Goal: Task Accomplishment & Management: Manage account settings

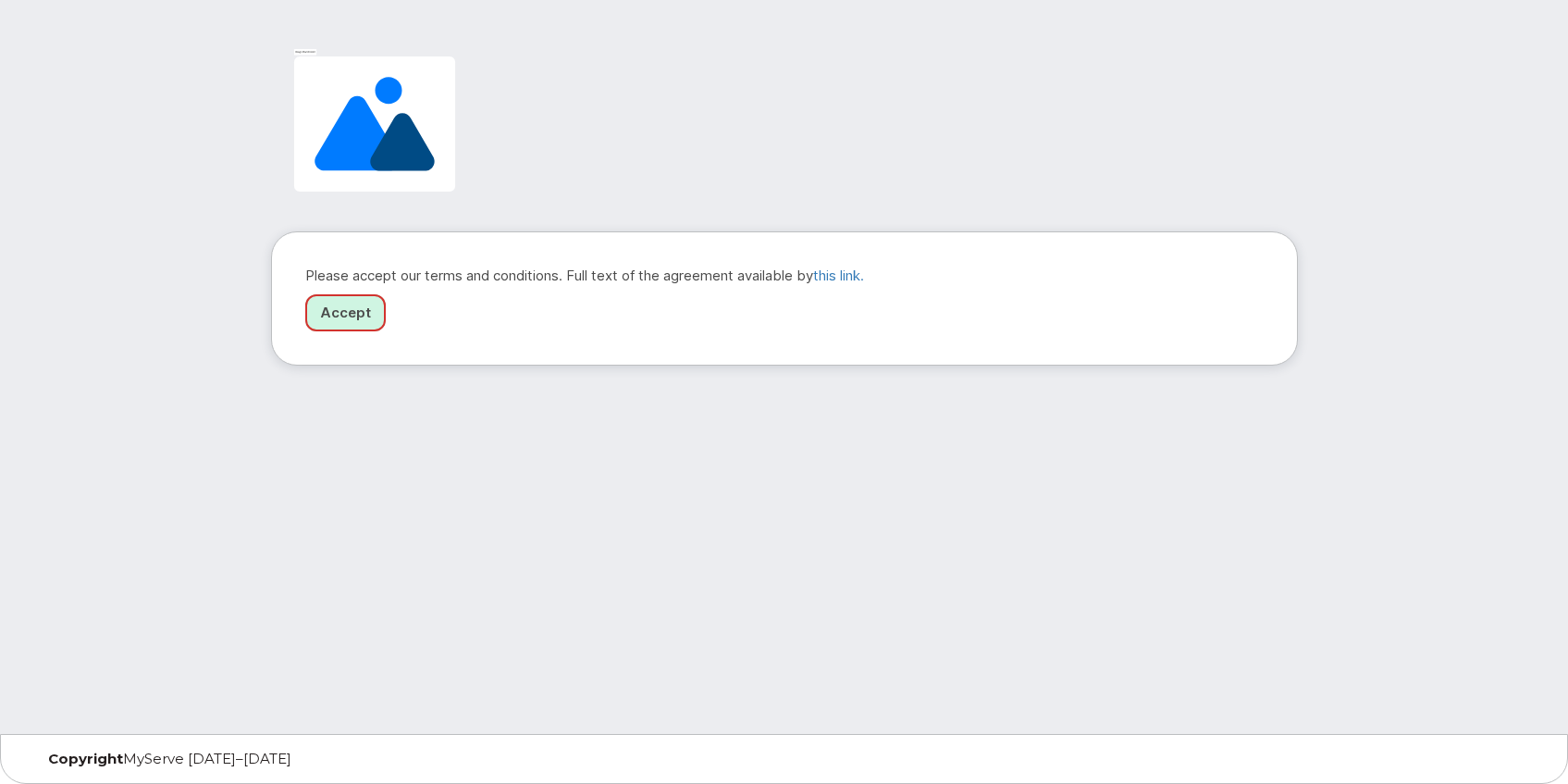
drag, startPoint x: 357, startPoint y: 313, endPoint x: 542, endPoint y: 275, distance: 188.9
click at [357, 313] on link "Accept" at bounding box center [345, 313] width 80 height 38
click at [342, 309] on link "Accept" at bounding box center [345, 313] width 80 height 38
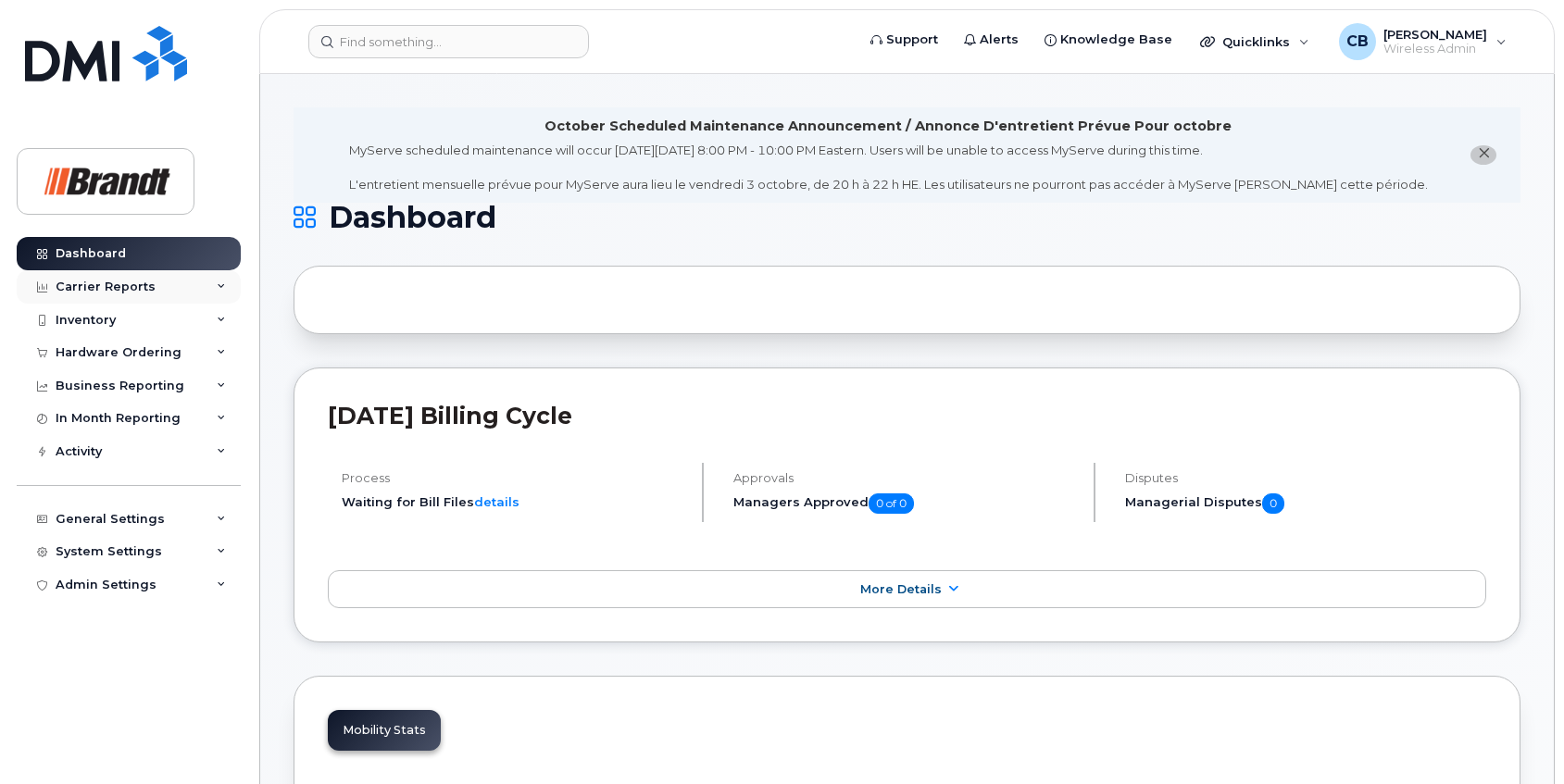
click at [58, 281] on div "Carrier Reports" at bounding box center [105, 287] width 100 height 15
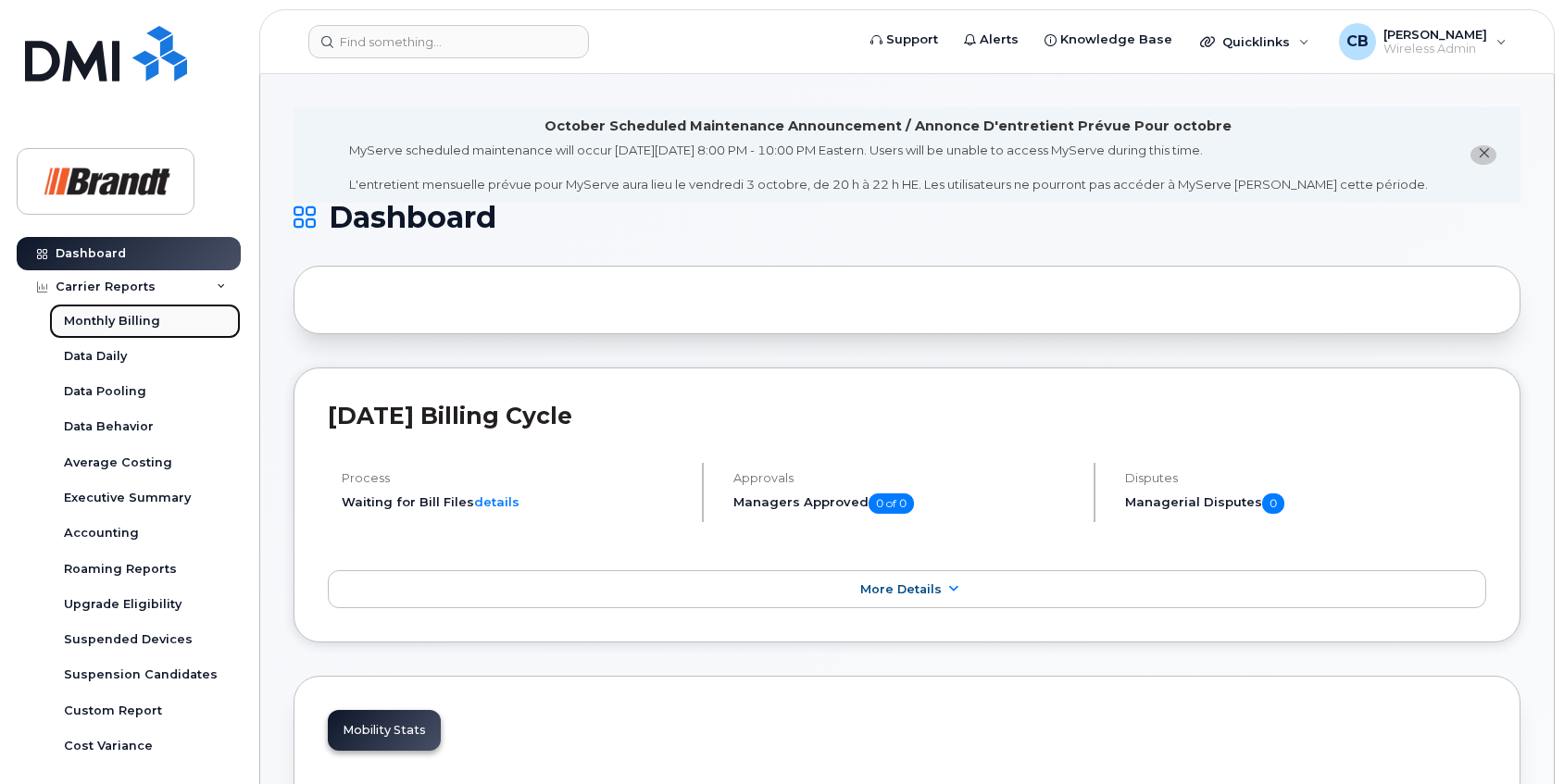
click at [86, 321] on div "Monthly Billing" at bounding box center [112, 321] width 96 height 16
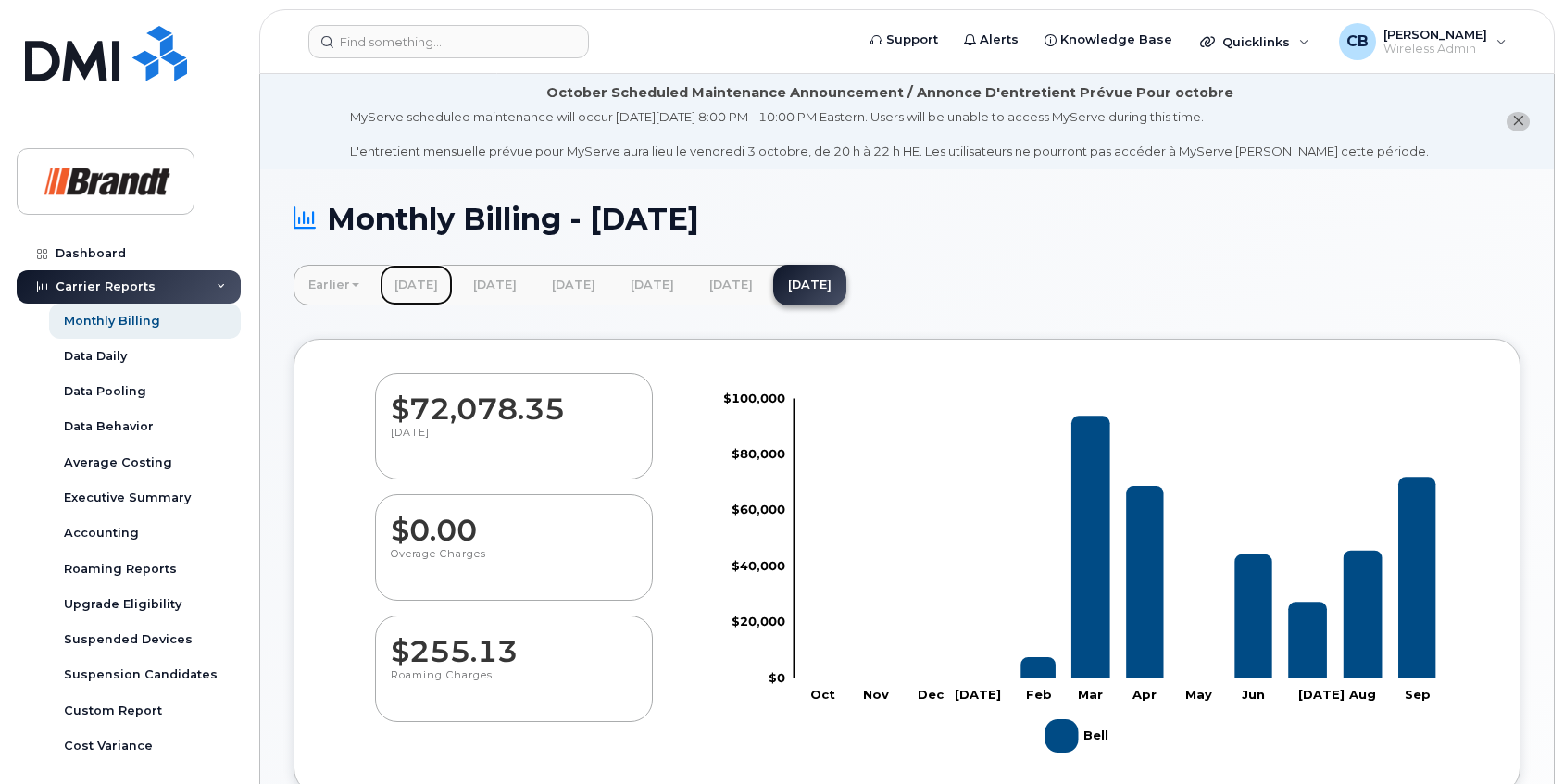
click at [410, 286] on link "[DATE]" at bounding box center [416, 285] width 74 height 41
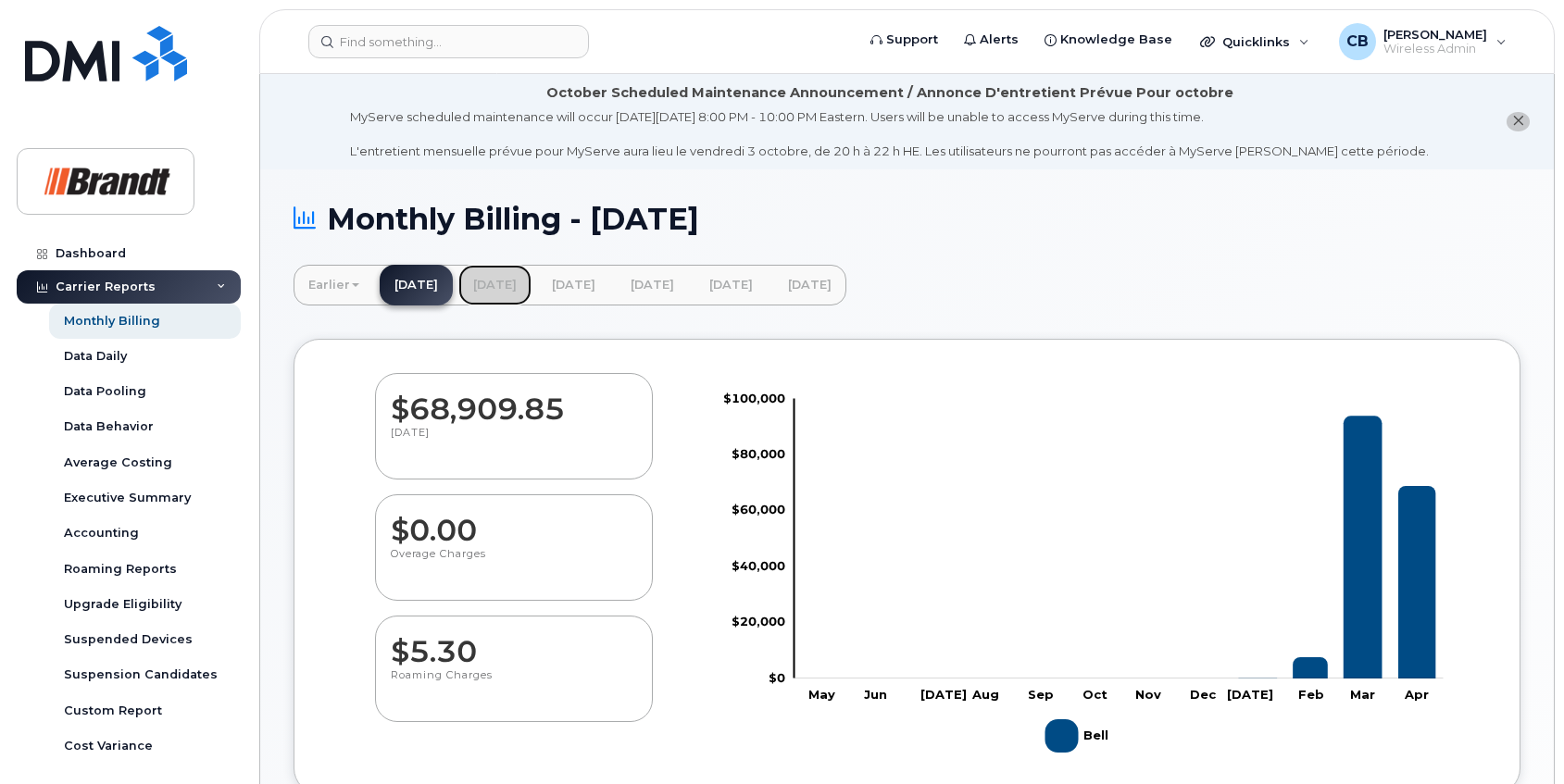
click at [531, 284] on link "May 2025" at bounding box center [495, 285] width 74 height 41
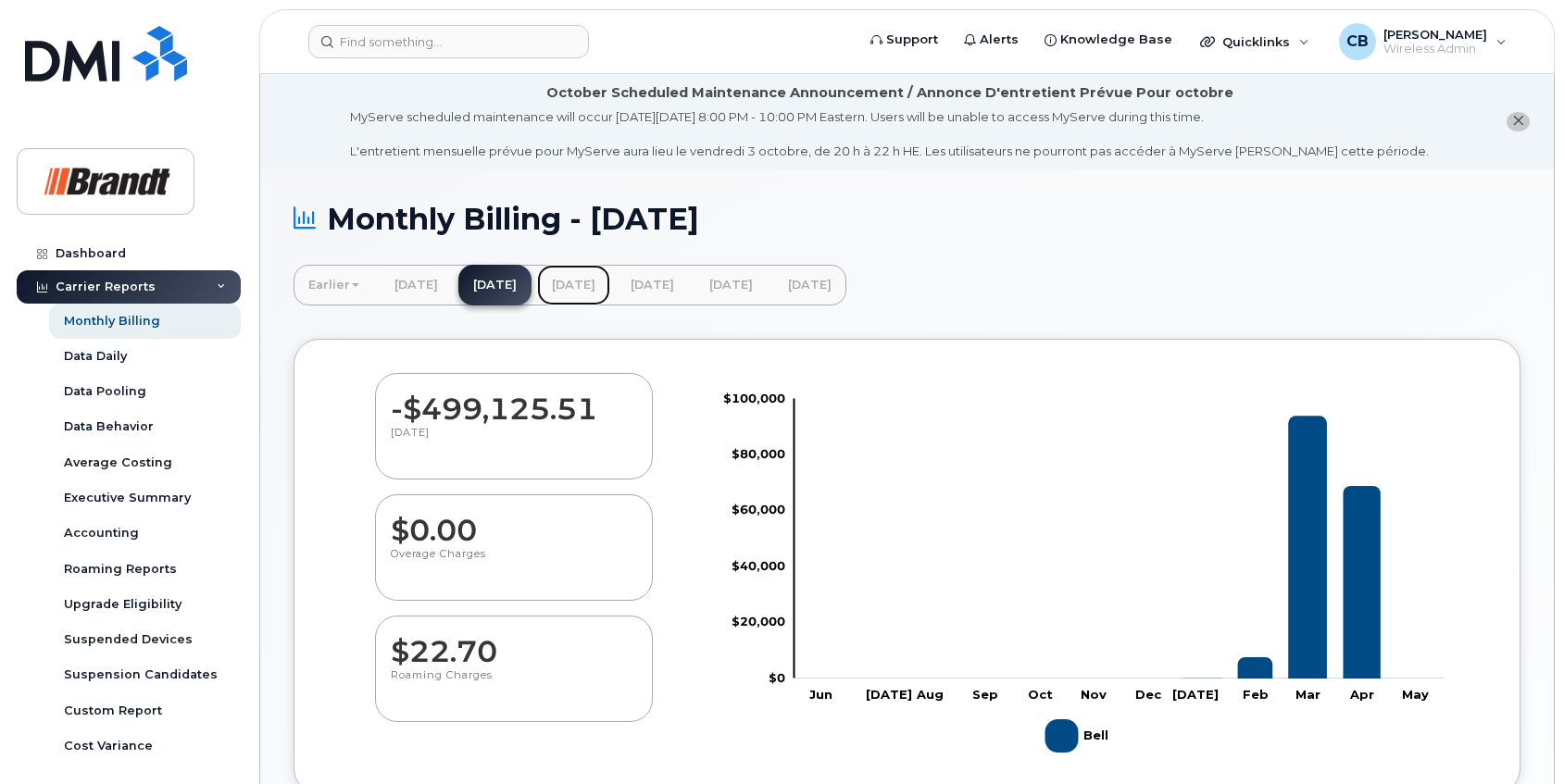
click at [611, 277] on link "[DATE]" at bounding box center [573, 285] width 74 height 41
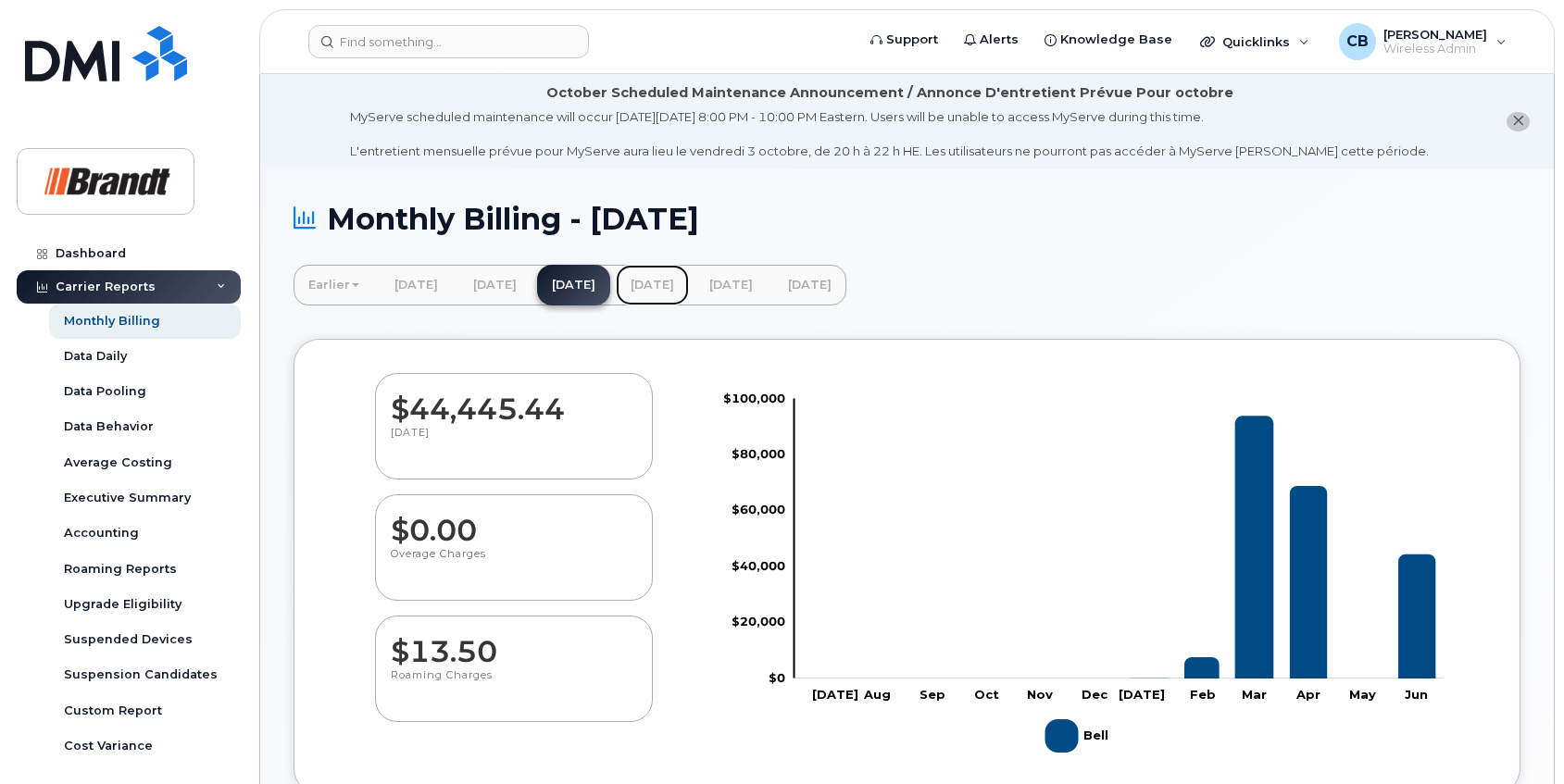
click at [689, 284] on link "[DATE]" at bounding box center [653, 285] width 74 height 41
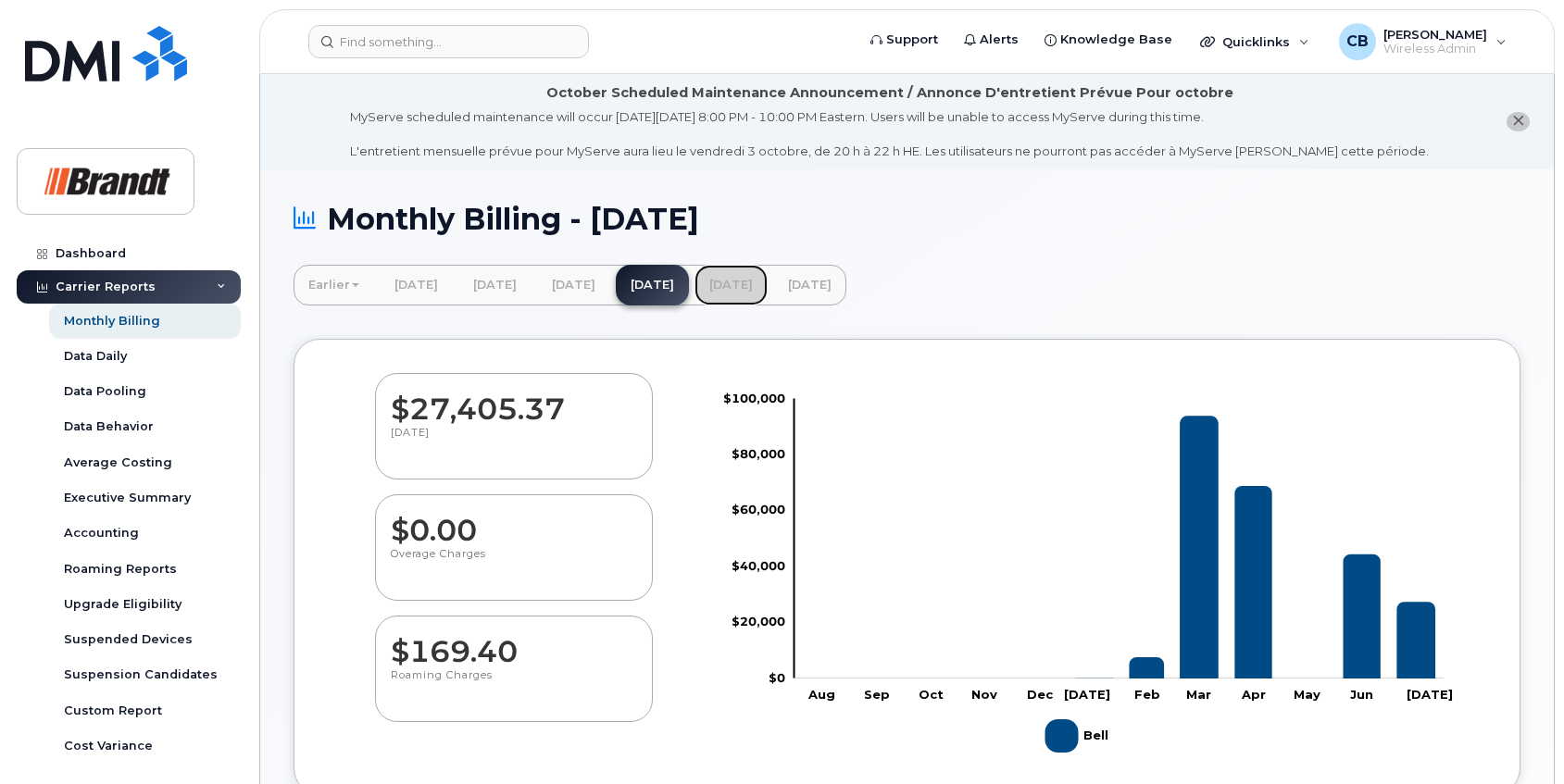
click at [767, 279] on link "[DATE]" at bounding box center [731, 285] width 74 height 41
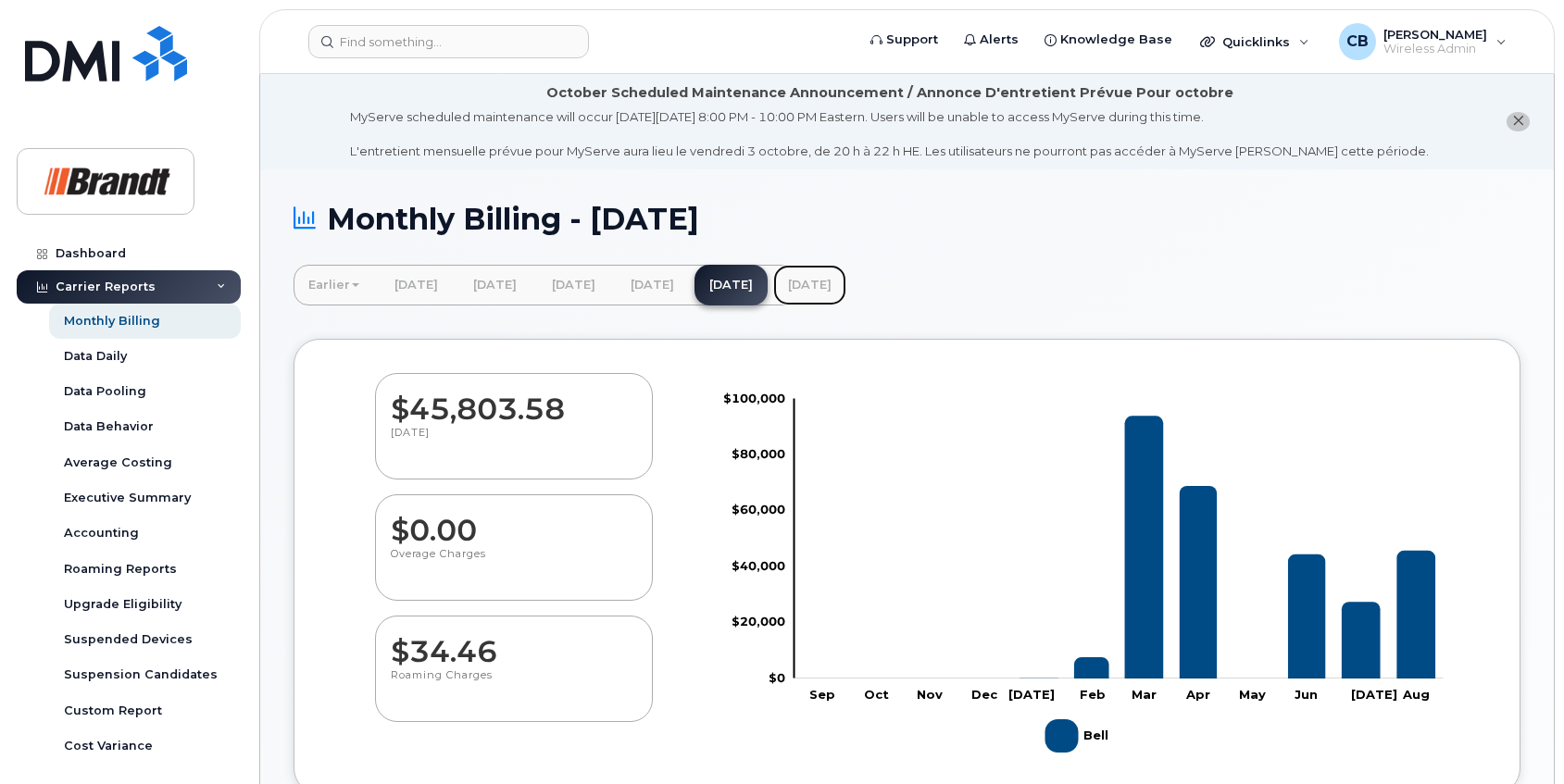
click at [846, 275] on link "[DATE]" at bounding box center [809, 285] width 74 height 41
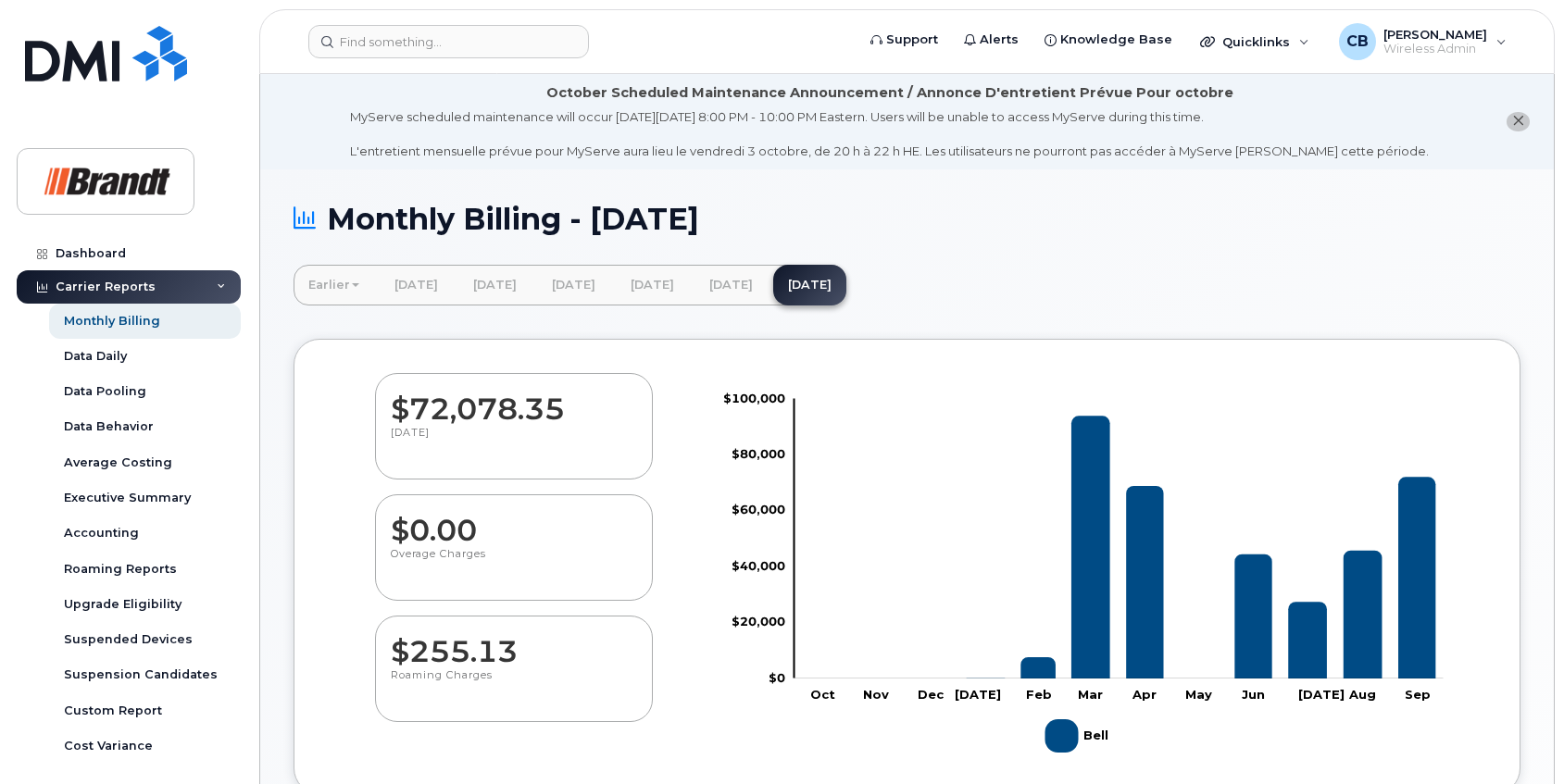
click at [326, 288] on link "Earlier" at bounding box center [333, 285] width 80 height 41
drag, startPoint x: 654, startPoint y: 340, endPoint x: 685, endPoint y: 306, distance: 46.0
click at [656, 340] on div "$72,078.35 September 2025 $0.00 Overage Charges $255.13 Roaming Charges Zoom Ou…" at bounding box center [907, 567] width 1227 height 456
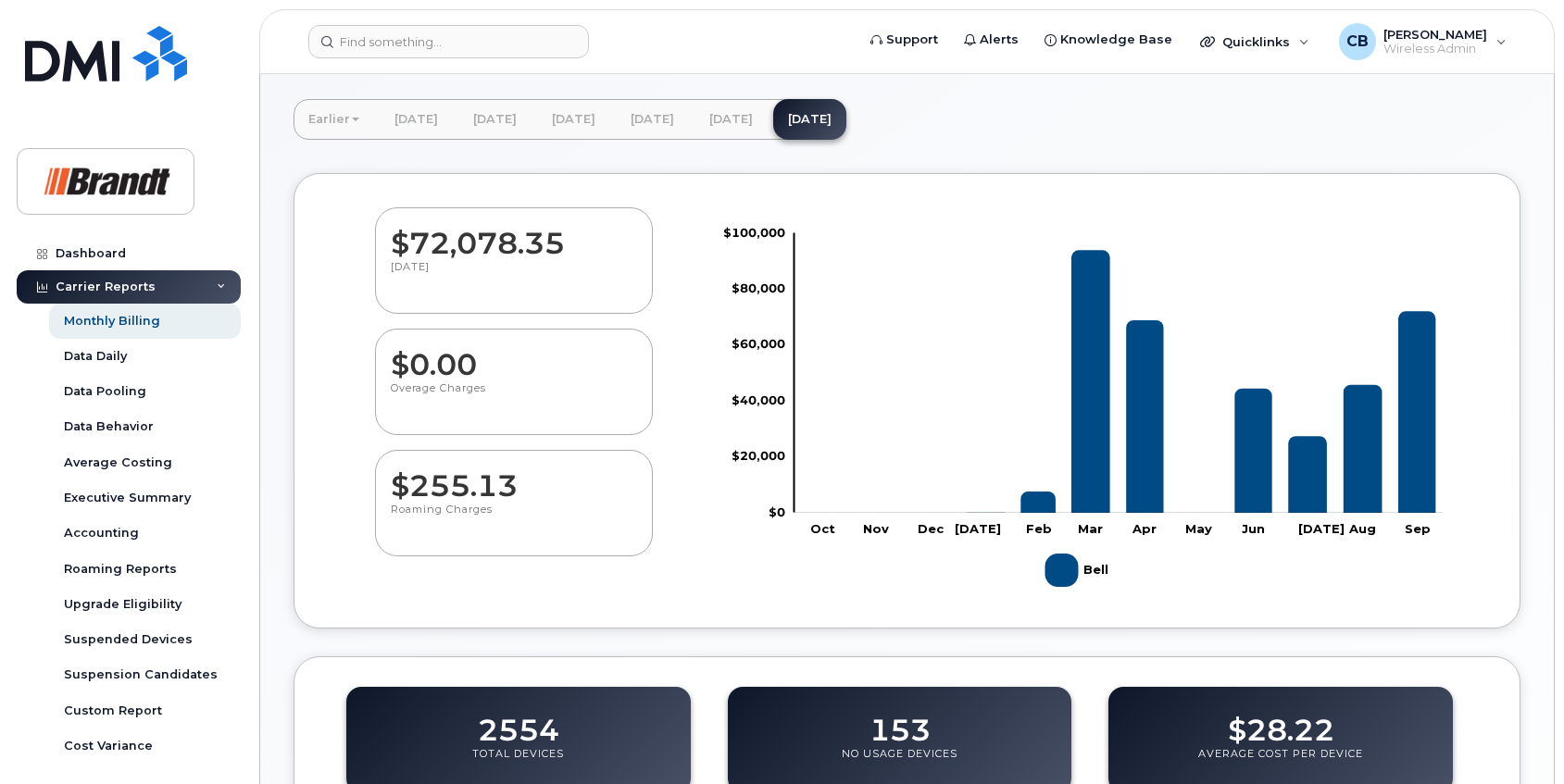
scroll to position [371, 0]
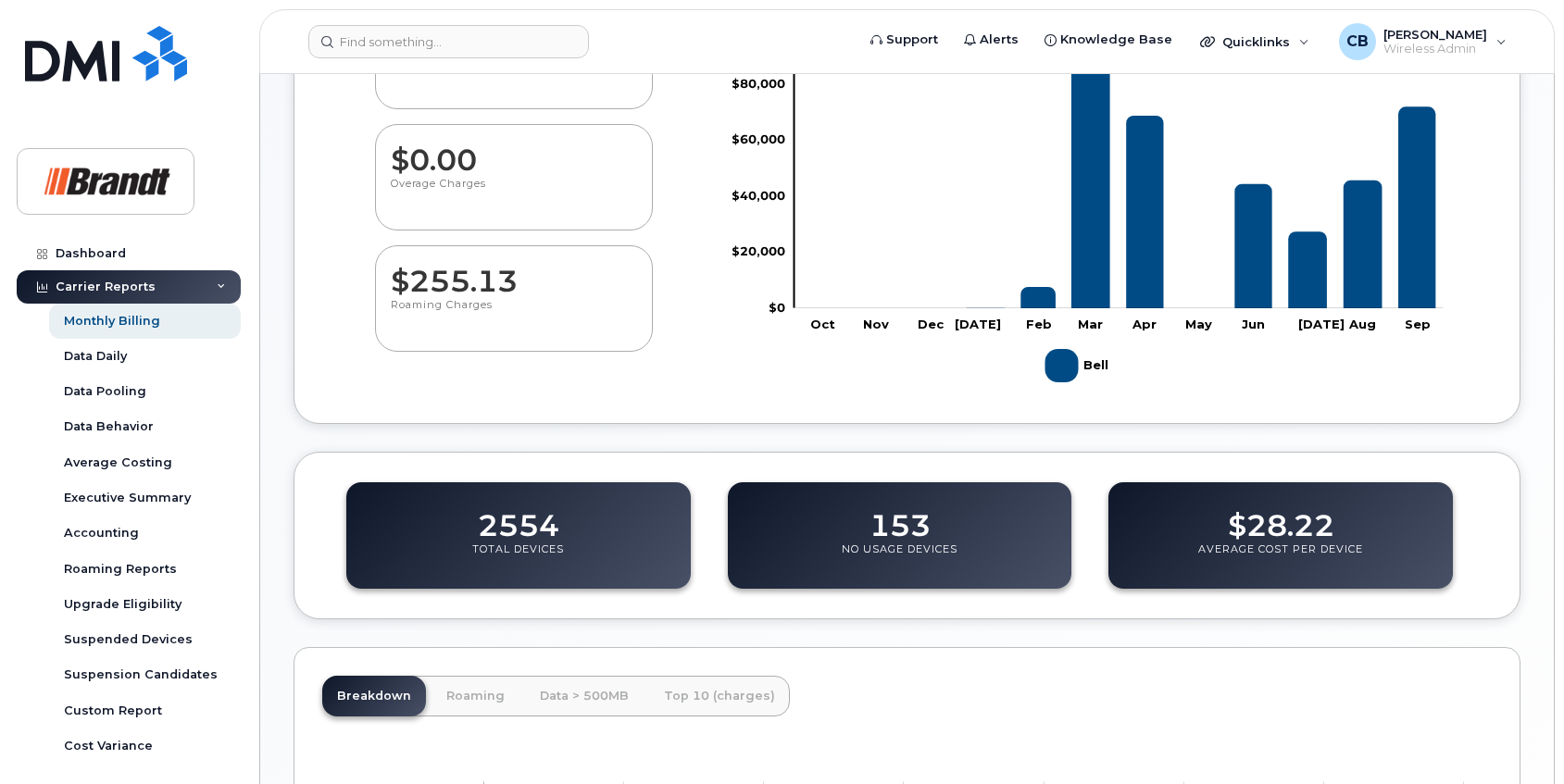
click at [1202, 274] on rect "Chart" at bounding box center [1119, 168] width 649 height 280
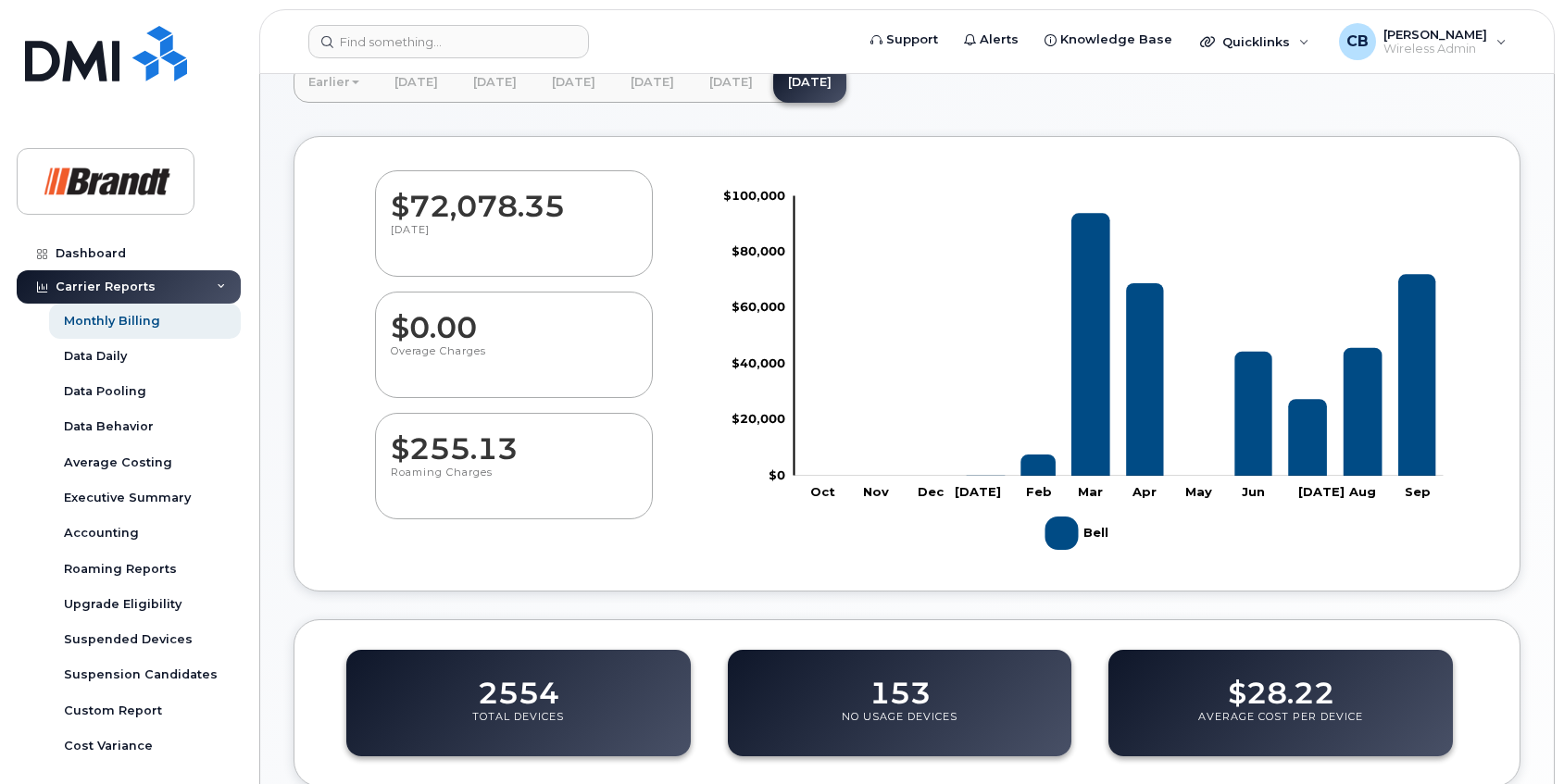
scroll to position [0, 0]
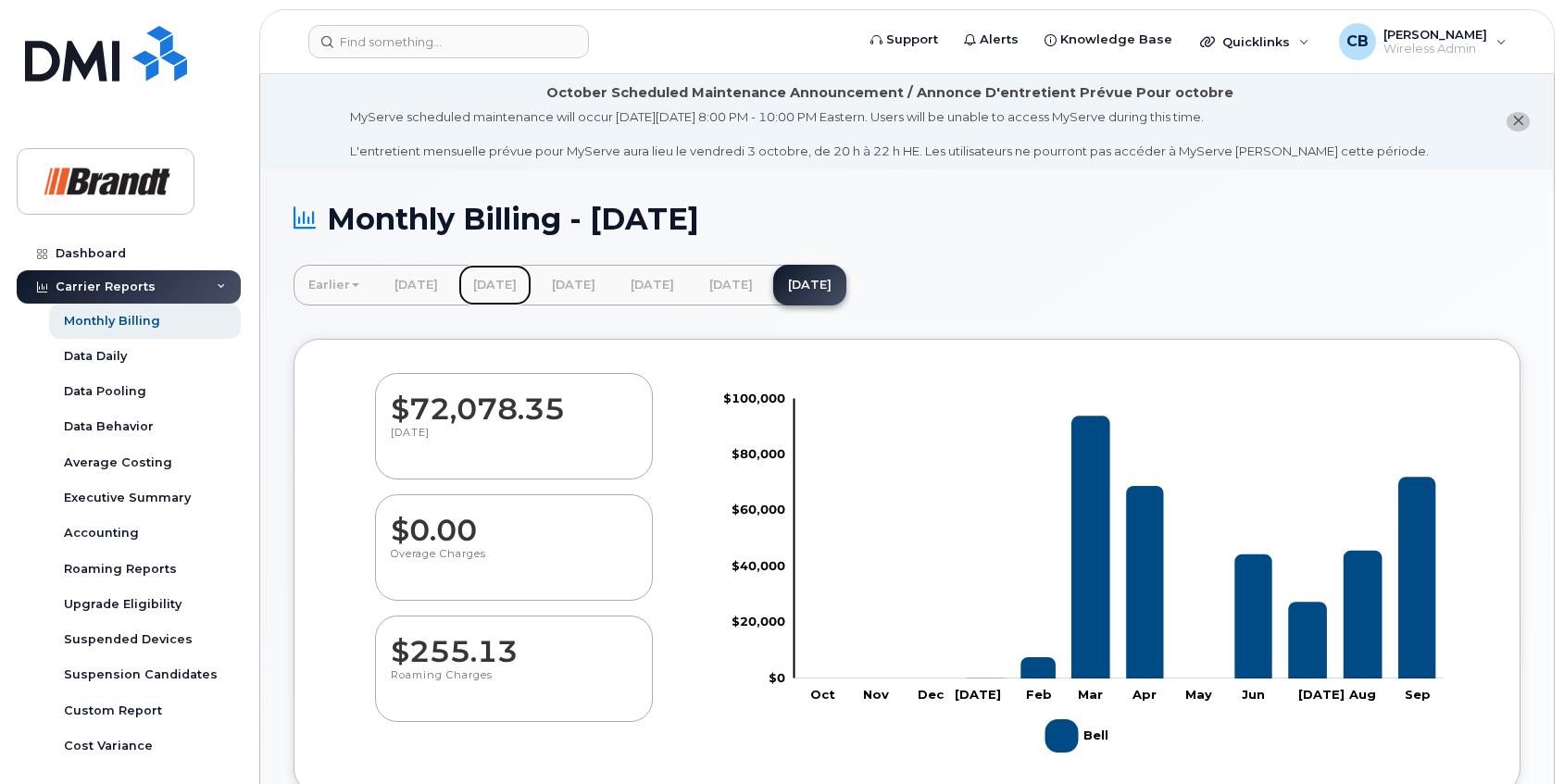
click at [523, 272] on link "[DATE]" at bounding box center [495, 285] width 74 height 41
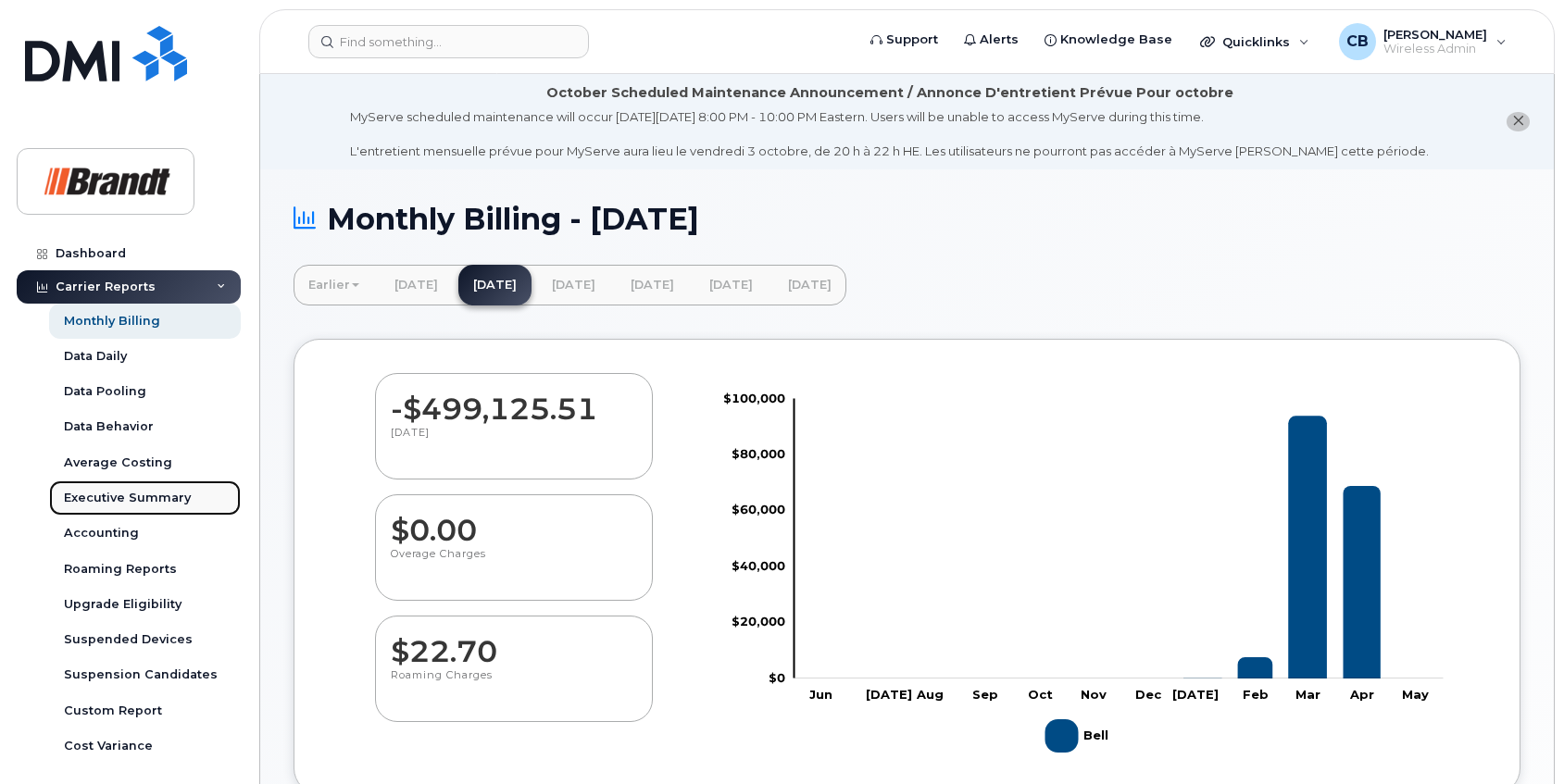
click at [93, 511] on link "Executive Summary" at bounding box center [144, 498] width 192 height 35
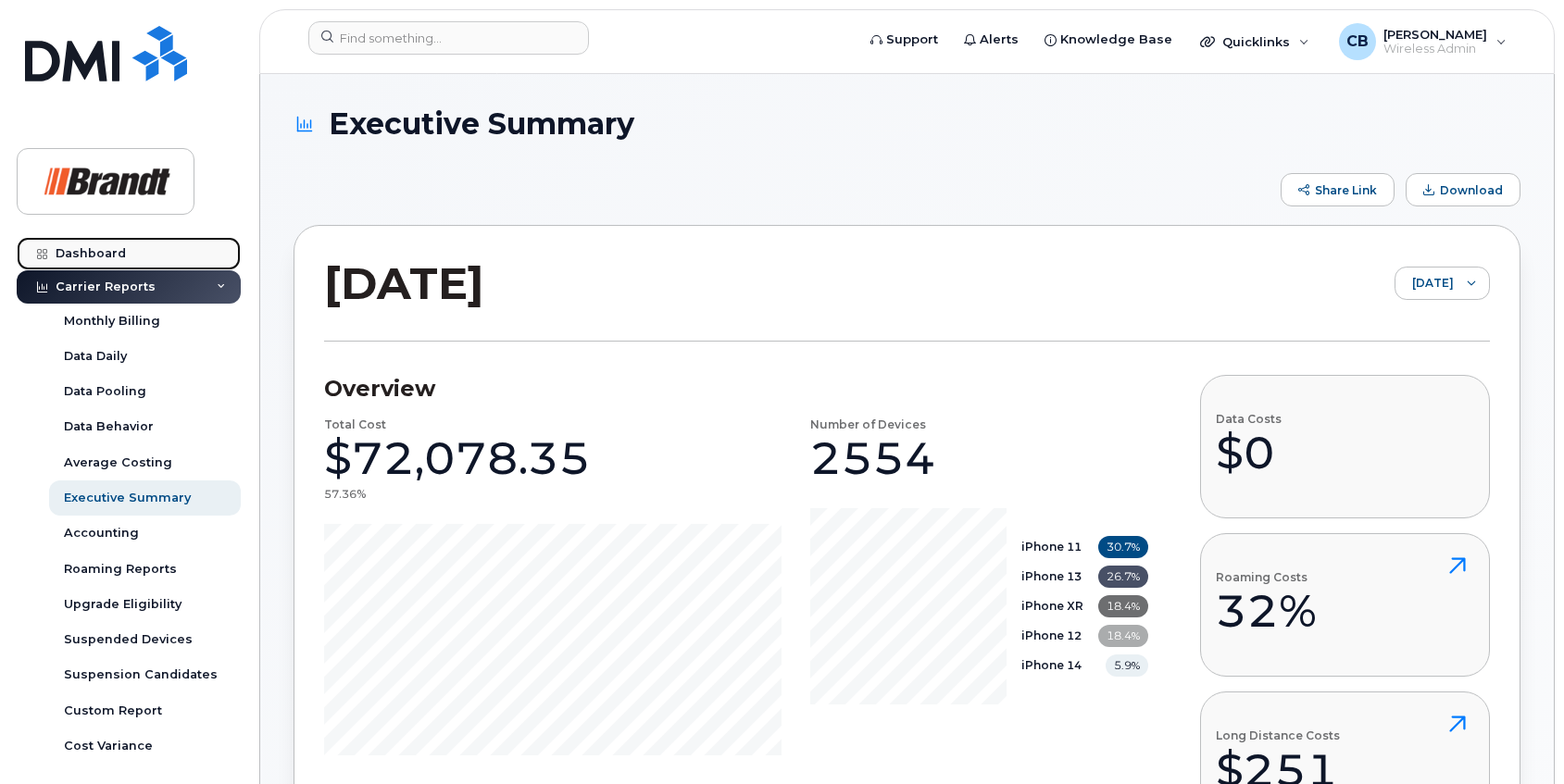
click at [124, 252] on link "Dashboard" at bounding box center [128, 253] width 225 height 33
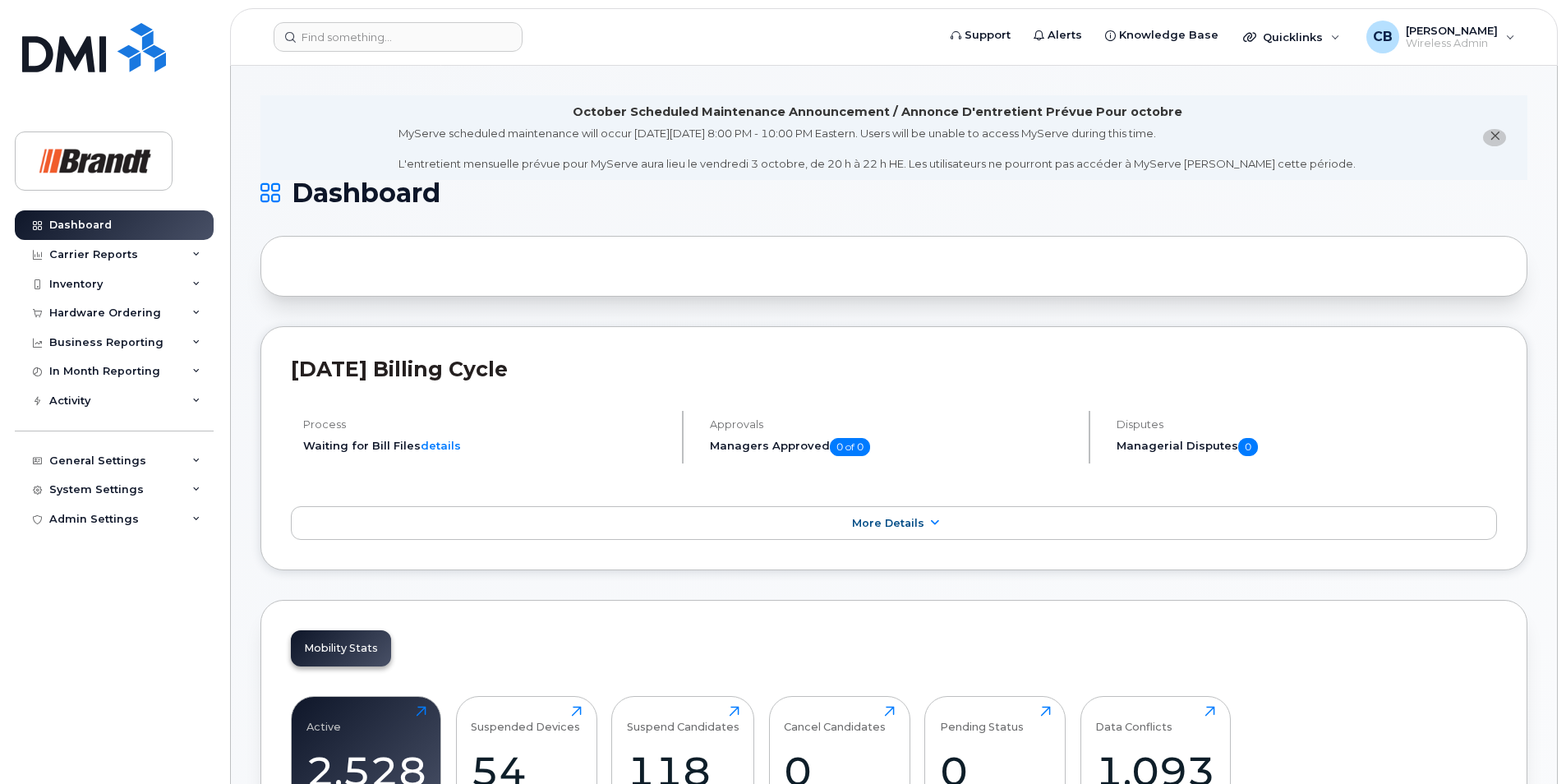
drag, startPoint x: 86, startPoint y: 633, endPoint x: 80, endPoint y: 561, distance: 72.2
click at [86, 633] on div "Dashboard Carrier Reports Monthly Billing Data Daily Data Pooling Data Behavior…" at bounding box center [115, 484] width 203 height 548
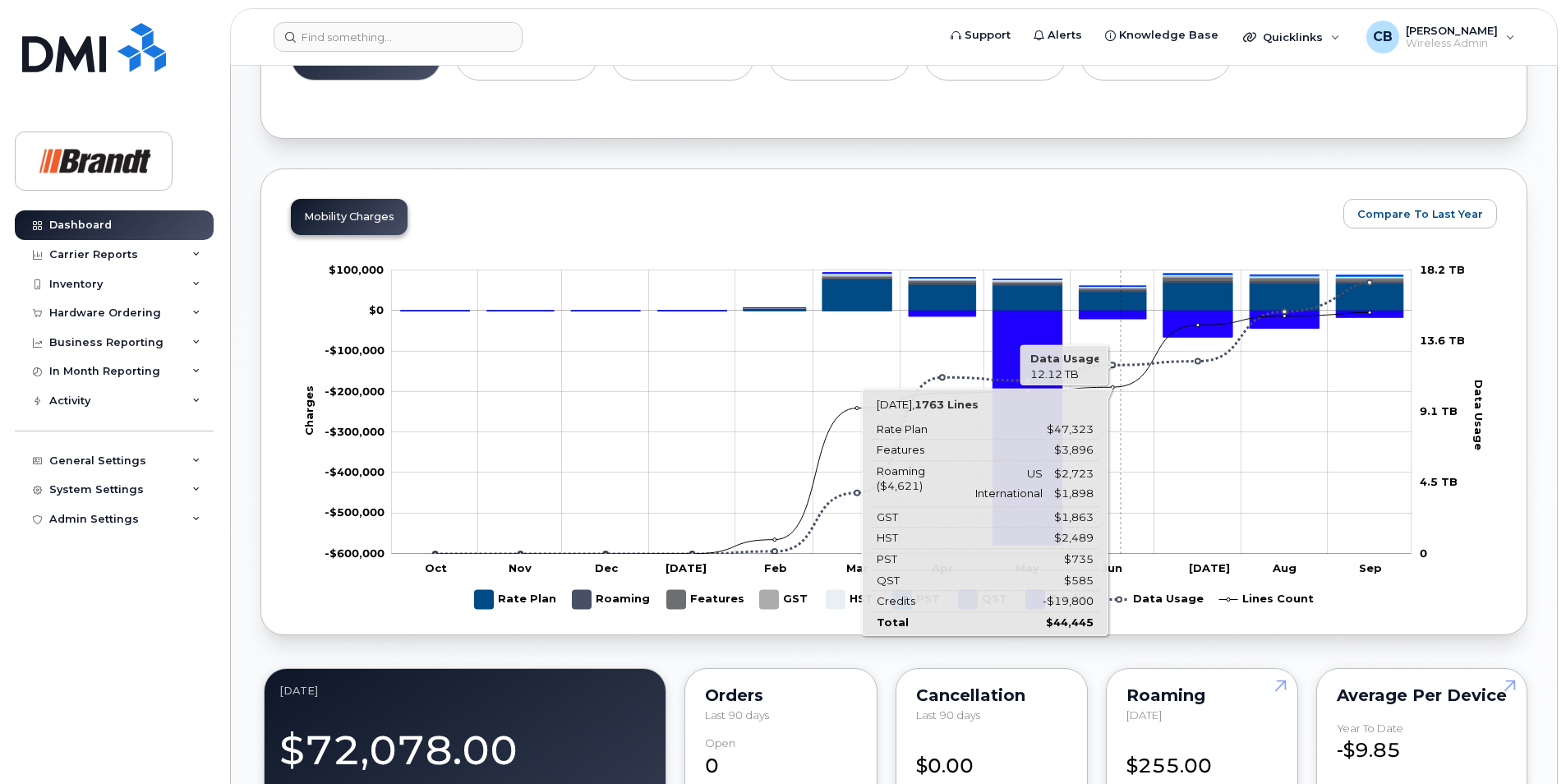
scroll to position [1150, 0]
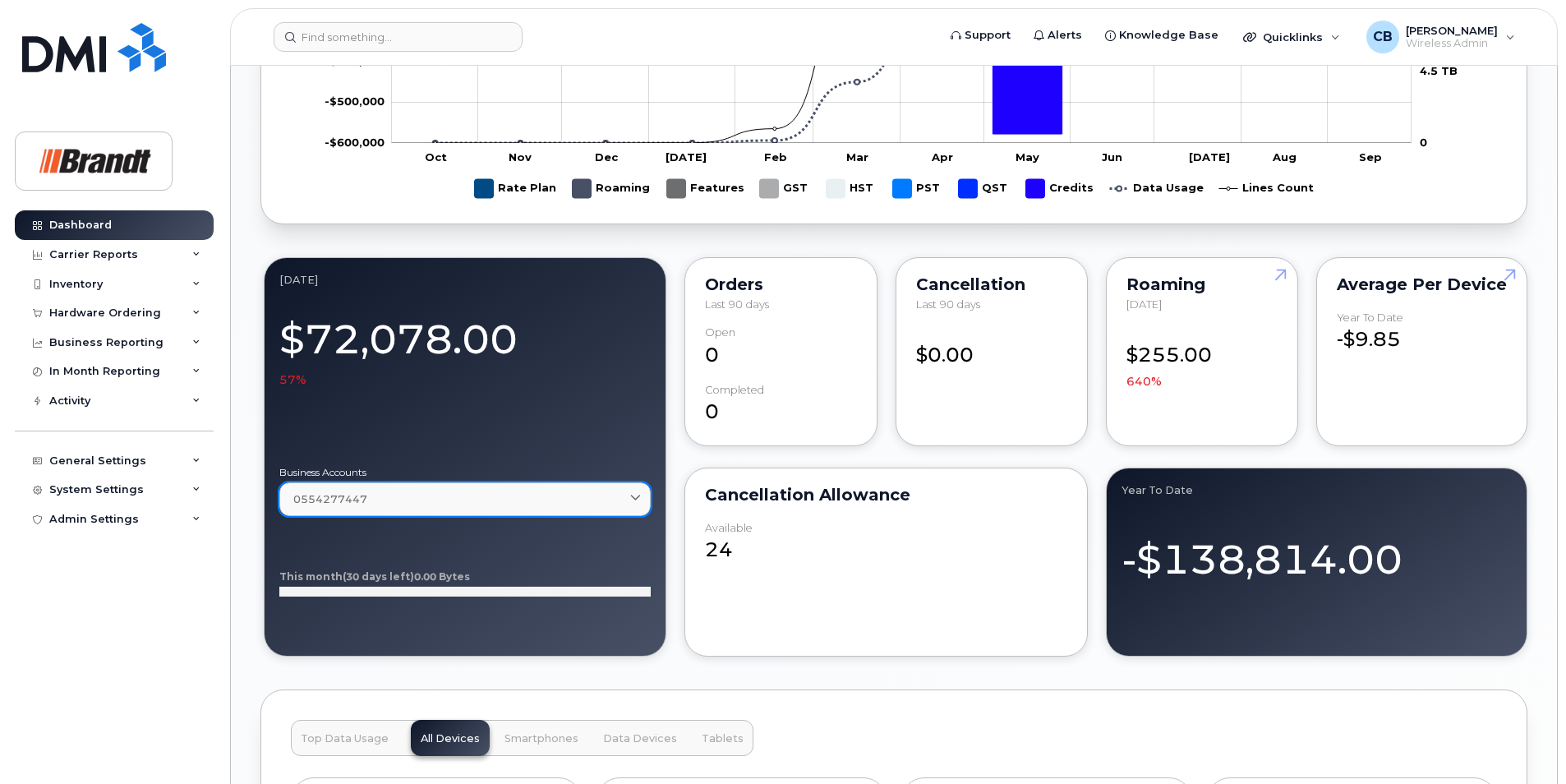
click at [524, 496] on div "0554277447" at bounding box center [465, 499] width 343 height 15
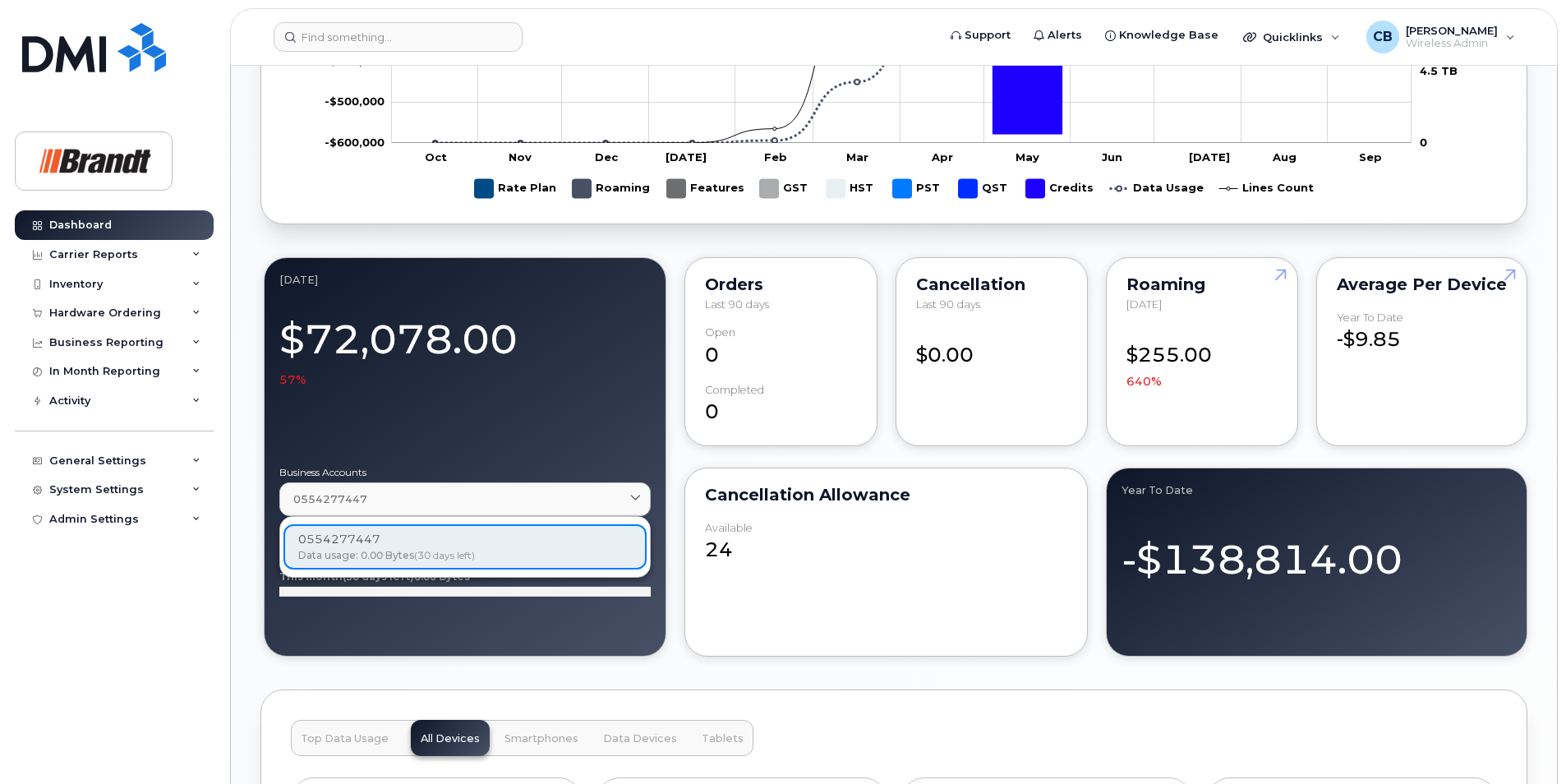
click at [373, 559] on div "0554277447 Data usage: 0.00 Bytes (30 days left)" at bounding box center [465, 546] width 363 height 45
click at [382, 535] on div "0554277447 Data usage: 0.00 Bytes (30 days left)" at bounding box center [465, 546] width 363 height 45
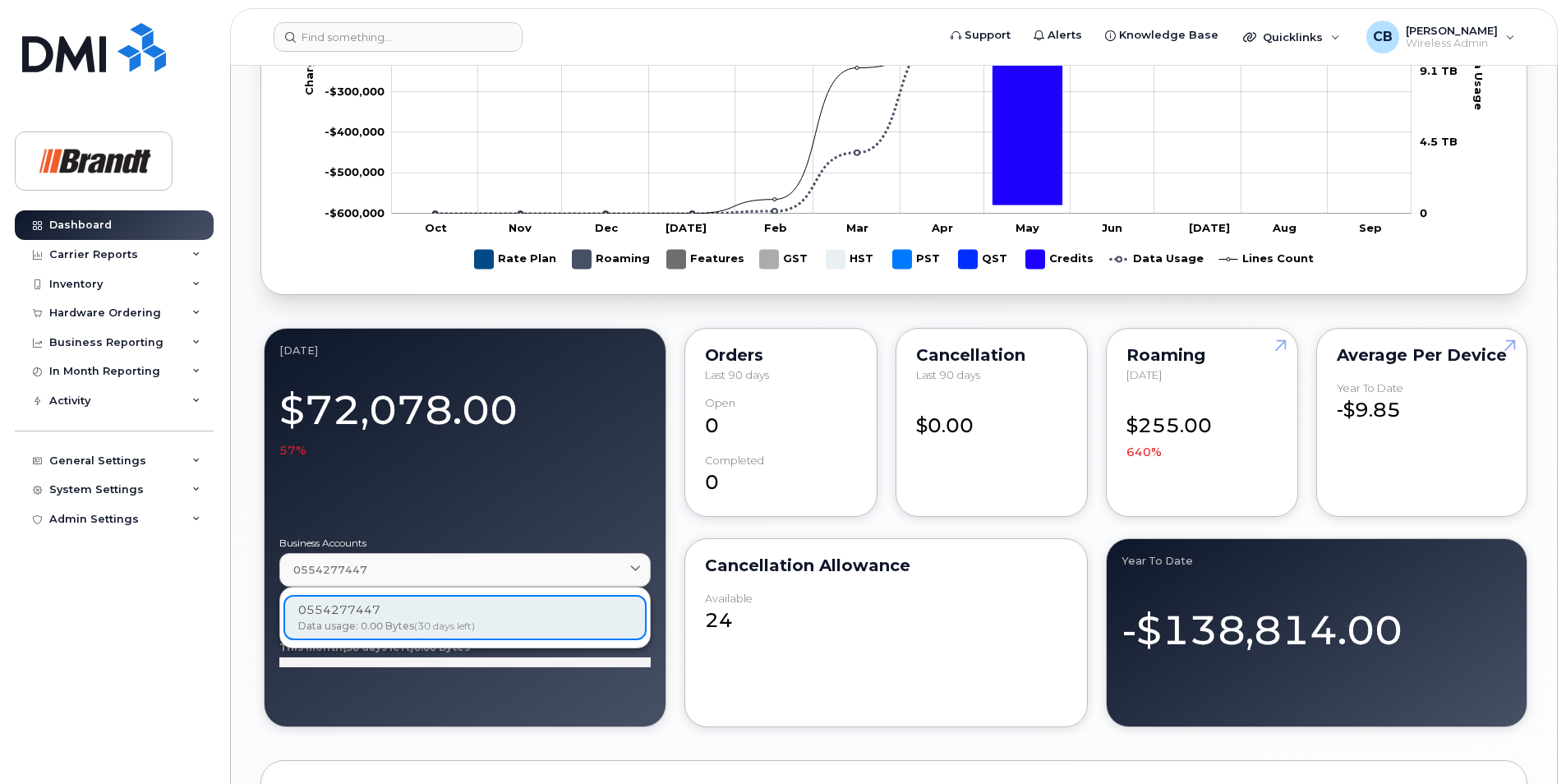
scroll to position [986, 0]
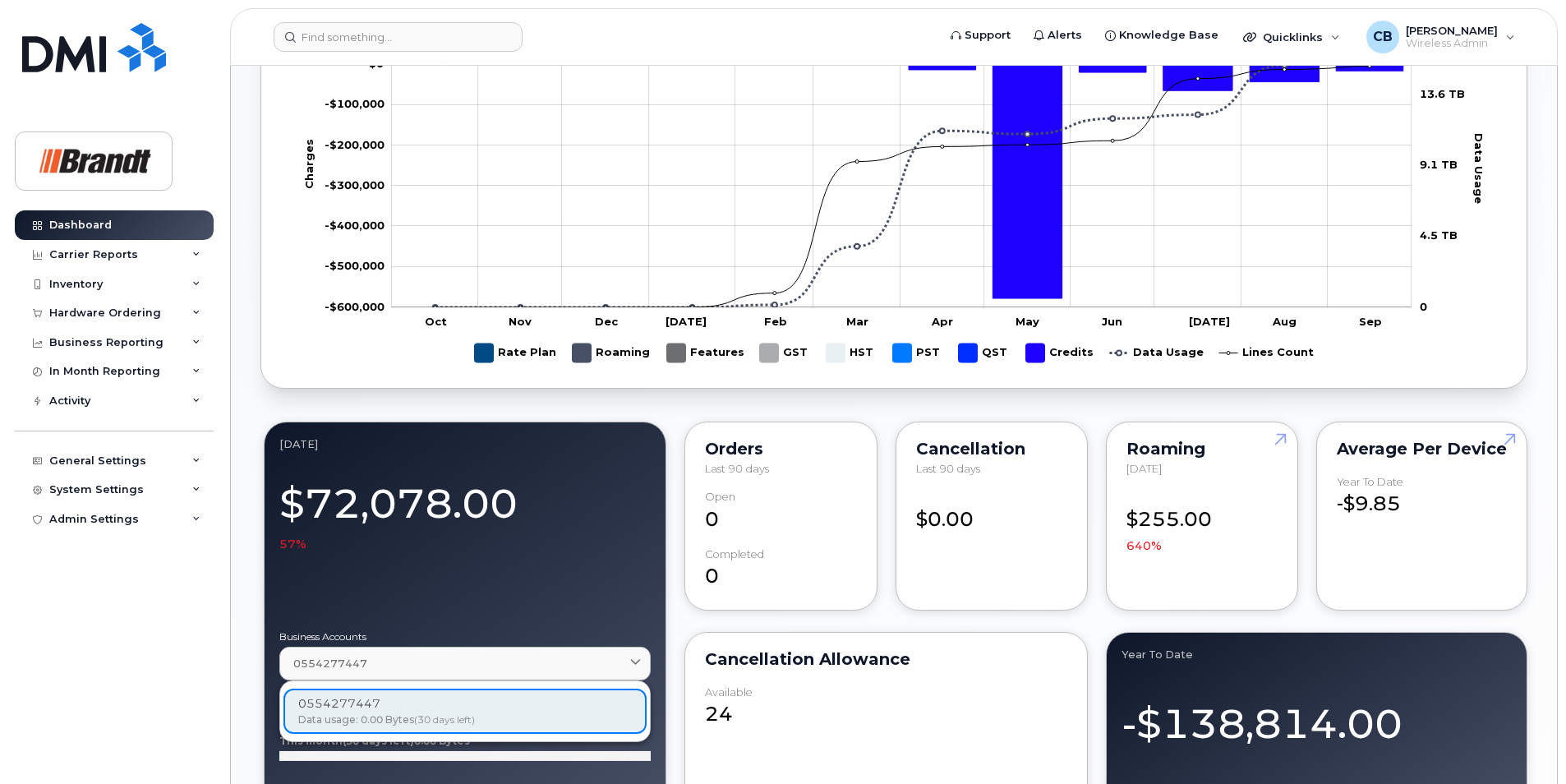
click at [430, 503] on div "$72,078.00 57%" at bounding box center [465, 511] width 371 height 82
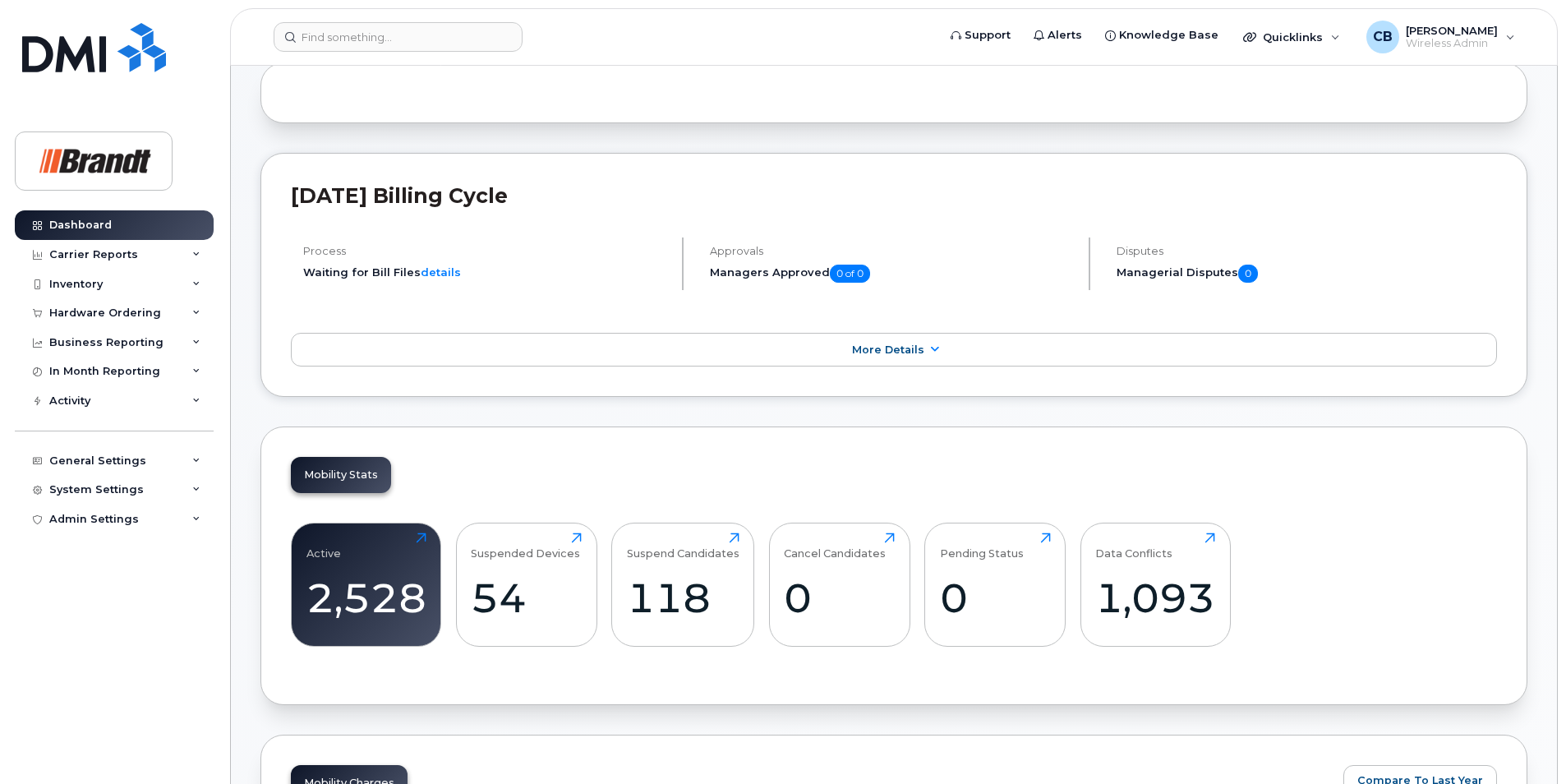
scroll to position [0, 0]
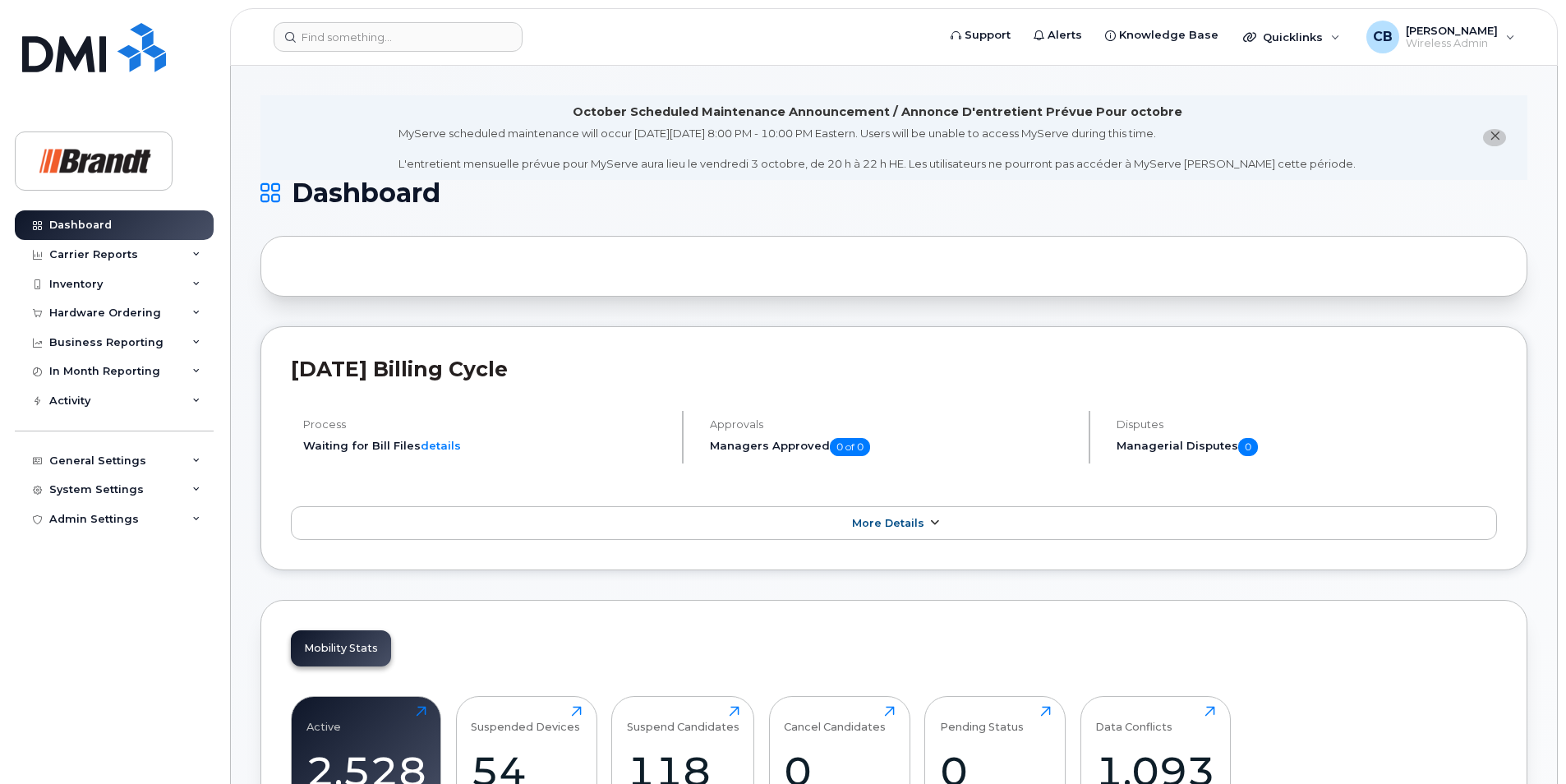
click at [892, 521] on span "More Details" at bounding box center [888, 523] width 72 height 13
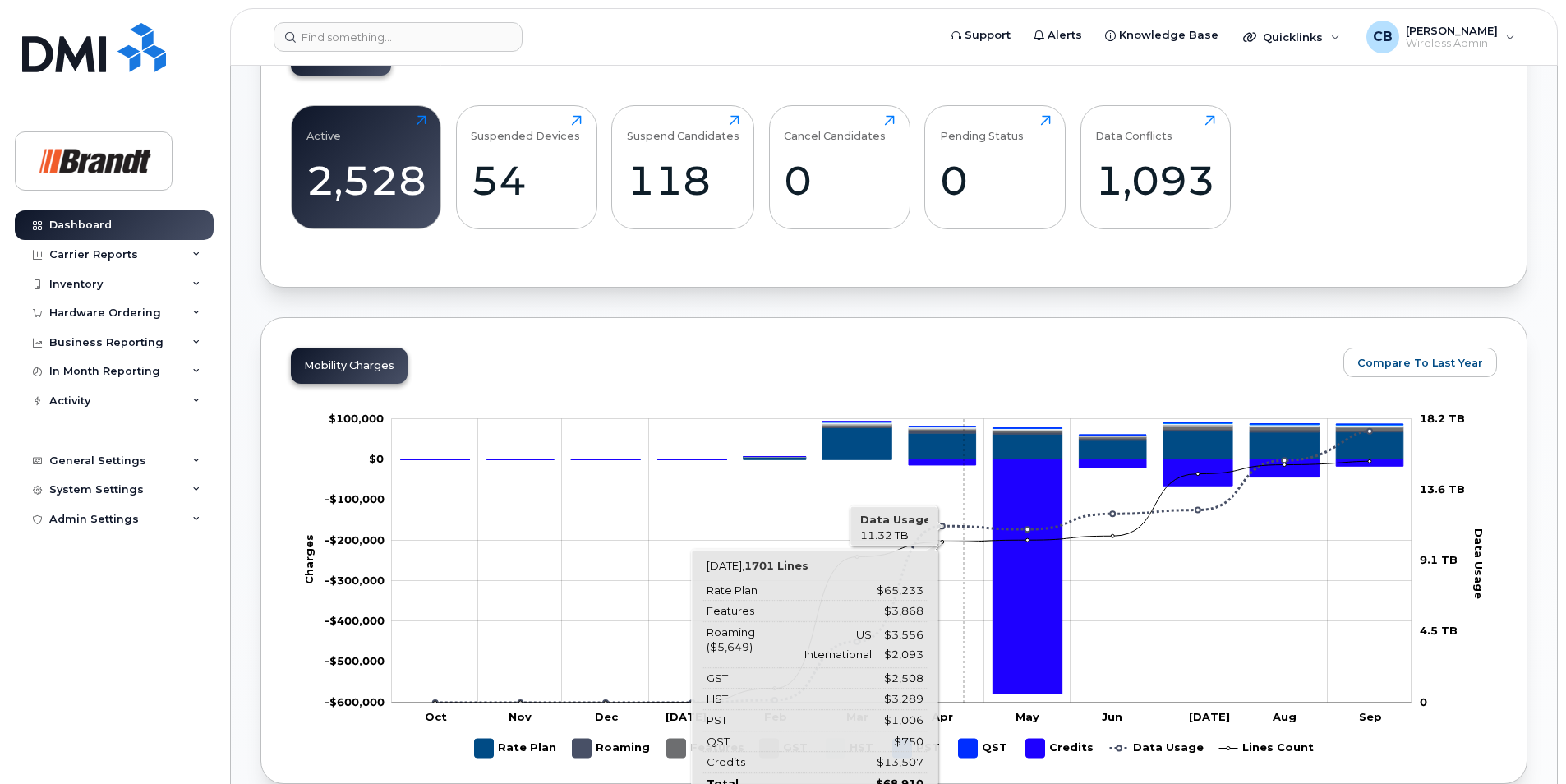
scroll to position [739, 0]
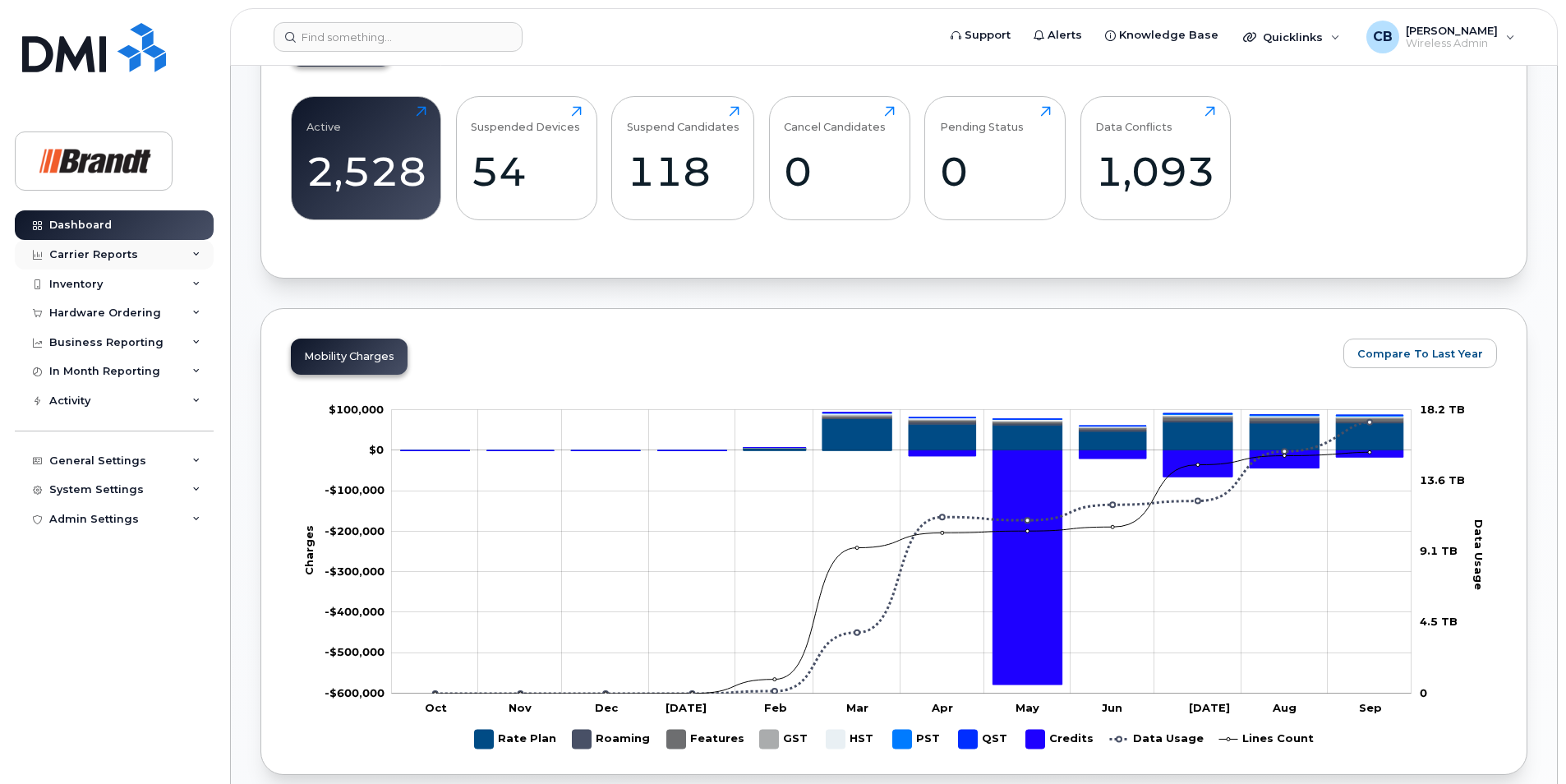
click at [53, 250] on div "Carrier Reports" at bounding box center [93, 255] width 89 height 14
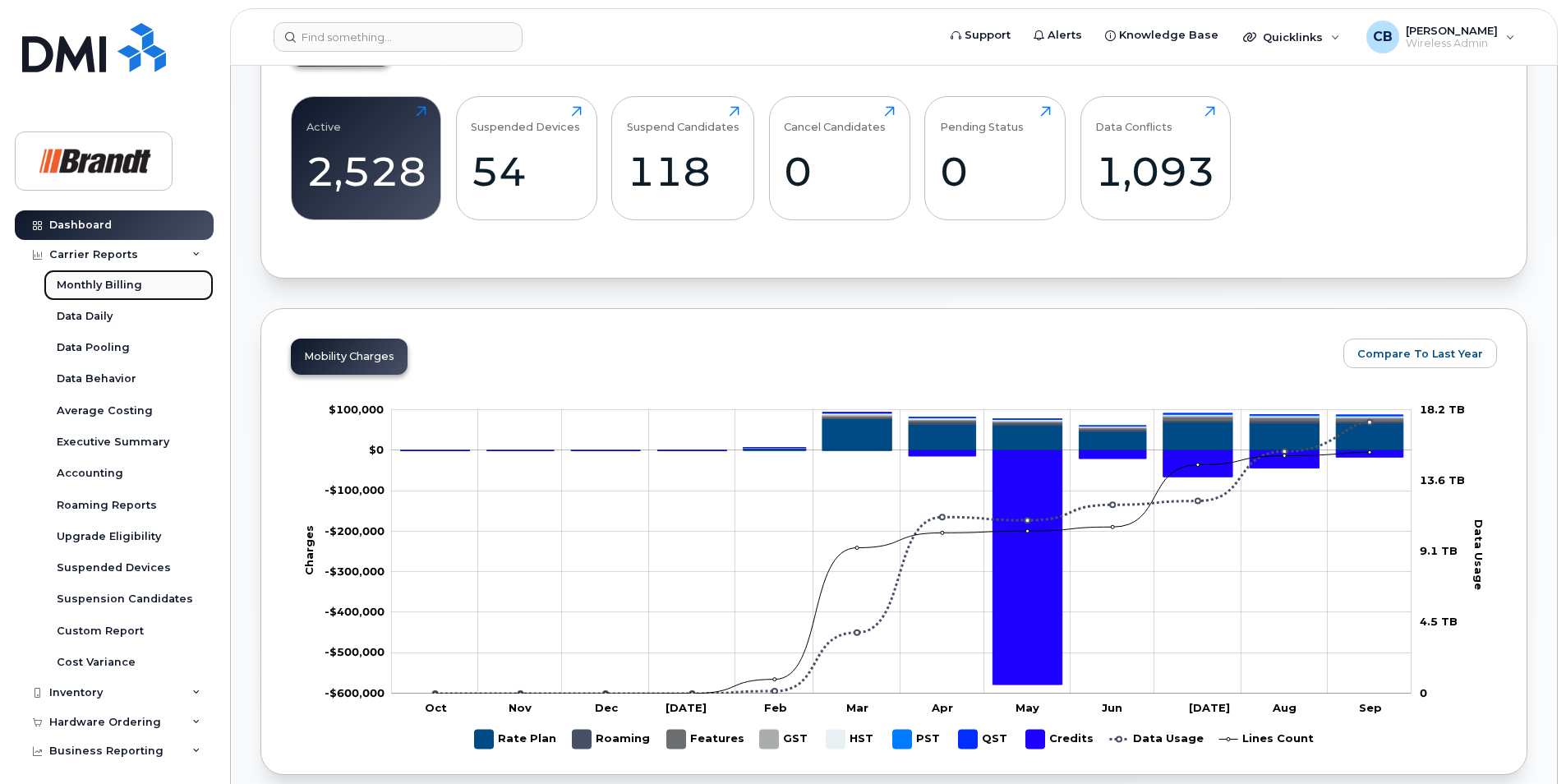
click at [81, 278] on div "Monthly Billing" at bounding box center [99, 285] width 86 height 14
